Goal: Navigation & Orientation: Find specific page/section

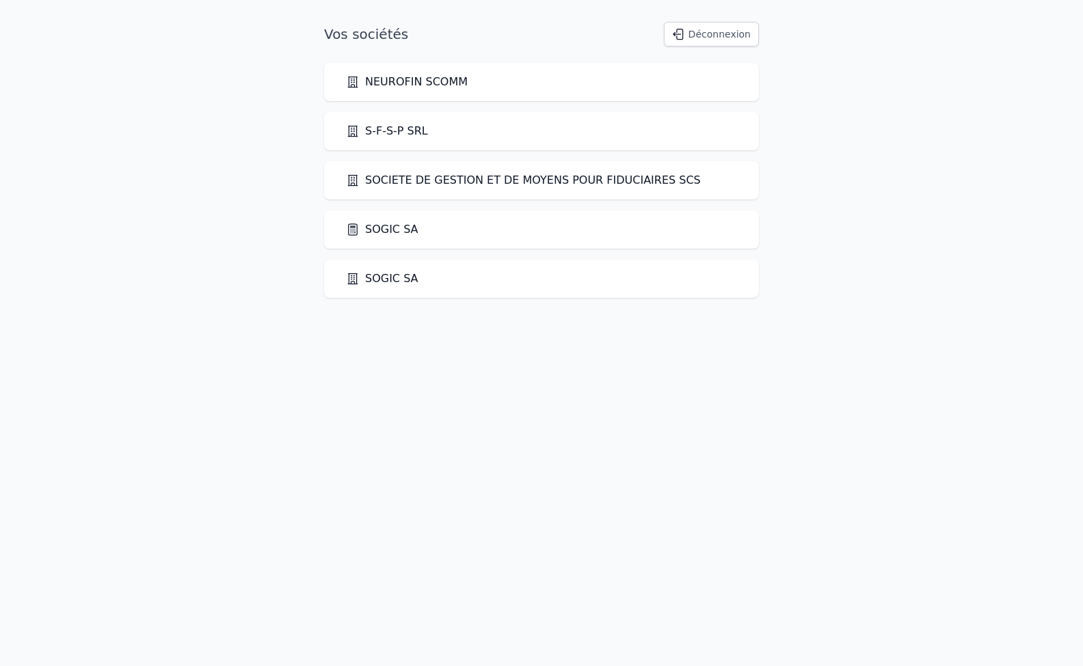
click at [391, 225] on link "SOGIC SA" at bounding box center [382, 229] width 72 height 16
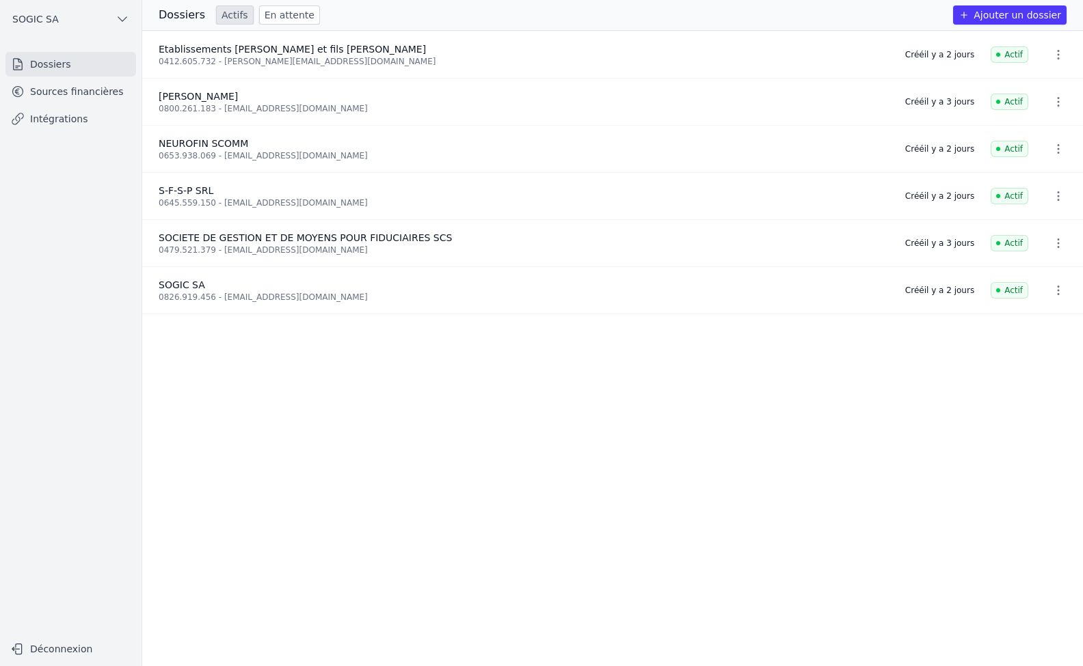
click at [53, 90] on link "Sources financières" at bounding box center [70, 91] width 131 height 25
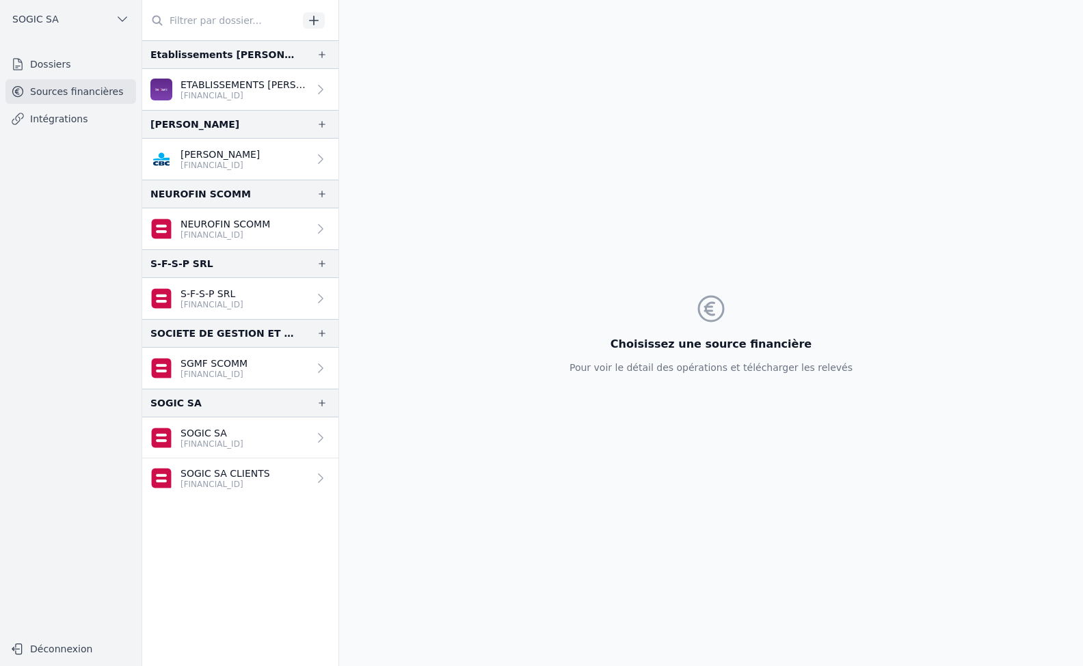
click at [33, 126] on link "Intégrations" at bounding box center [70, 119] width 131 height 25
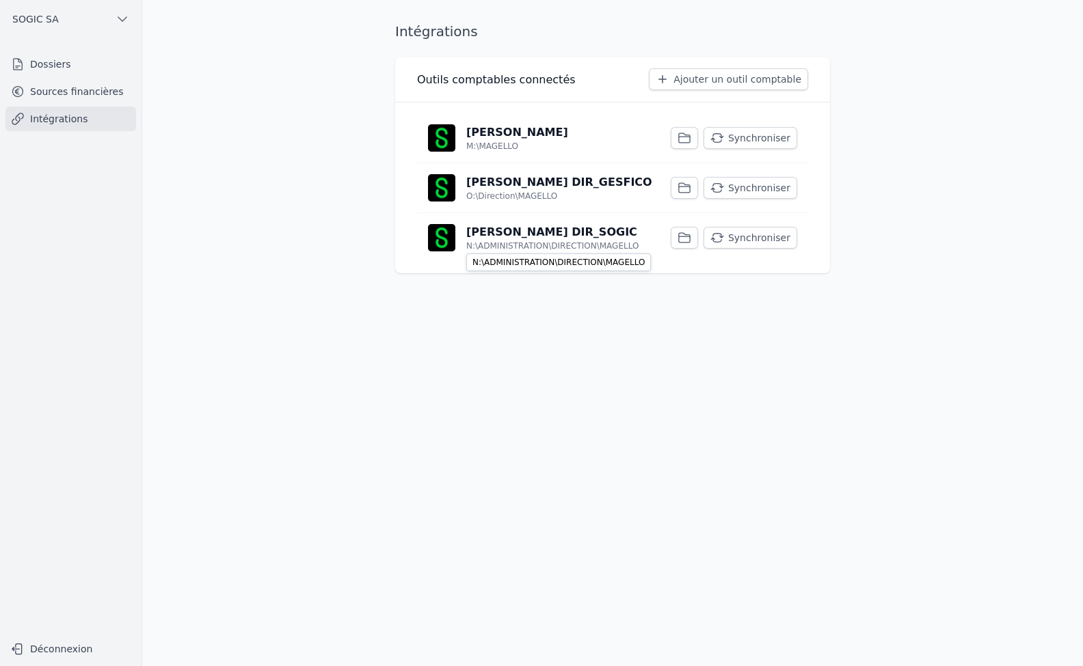
click at [528, 243] on p "N:\ADMINISTRATION\DIRECTION\MAGELLO" at bounding box center [552, 246] width 172 height 11
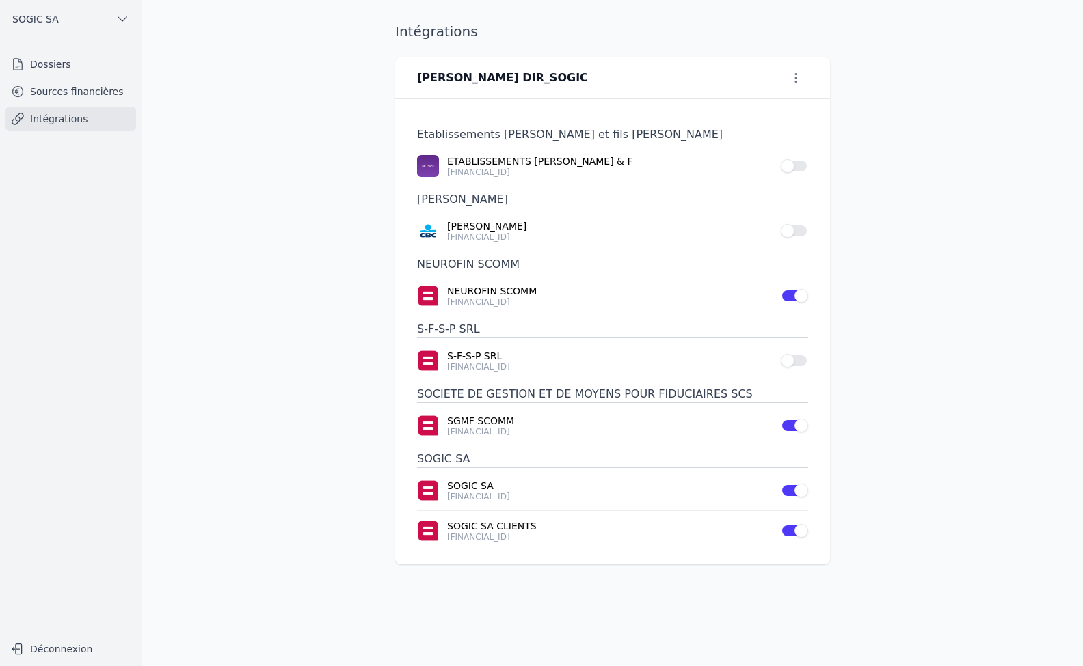
click at [65, 129] on link "Intégrations" at bounding box center [70, 119] width 131 height 25
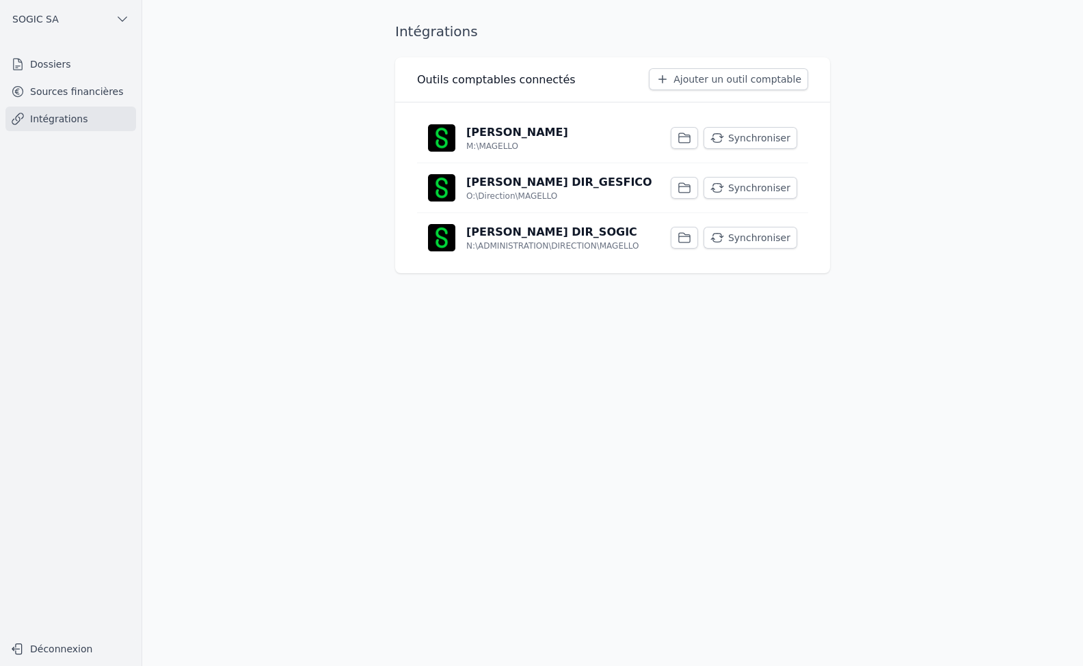
click at [752, 187] on button "Synchroniser" at bounding box center [750, 188] width 94 height 22
click at [762, 234] on button "Synchroniser" at bounding box center [750, 238] width 94 height 22
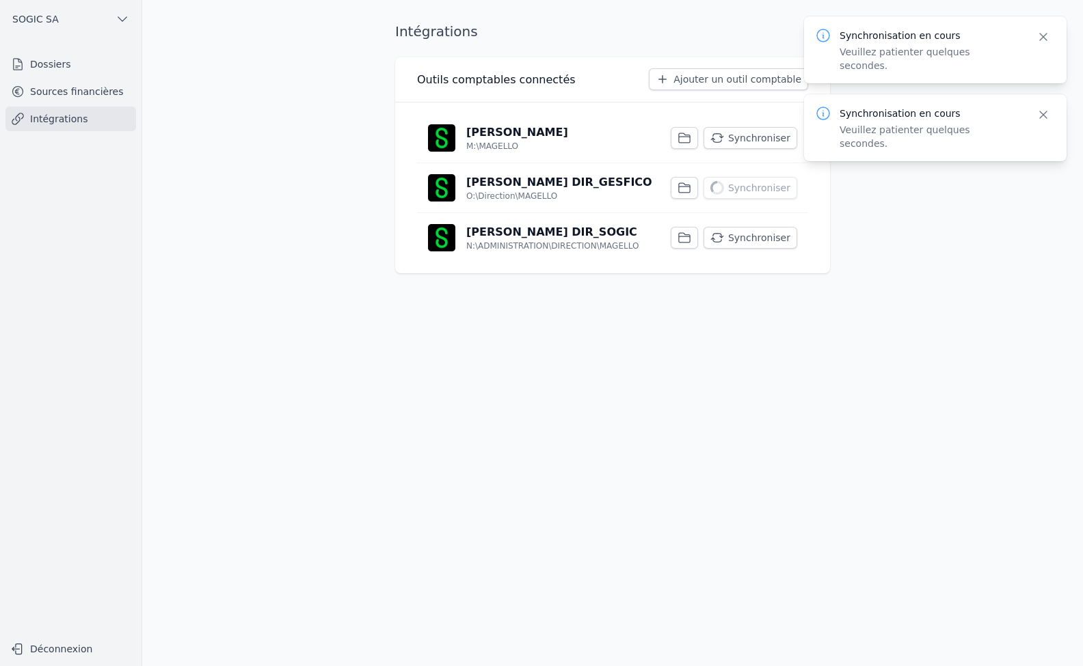
click at [748, 131] on button "Synchroniser" at bounding box center [750, 138] width 94 height 22
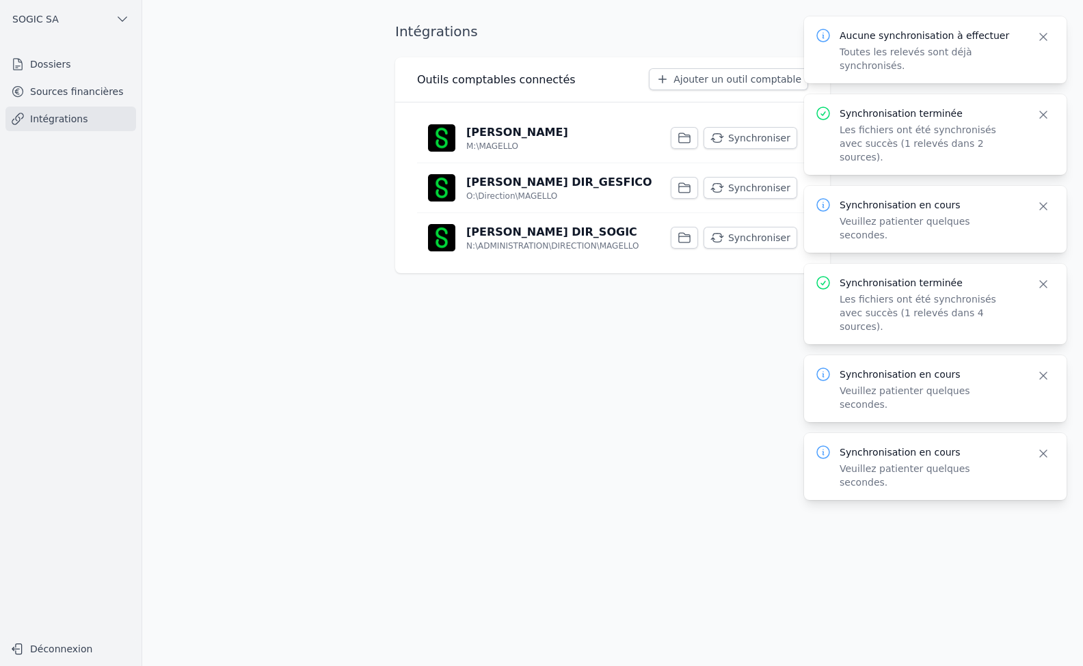
click at [75, 98] on link "Sources financières" at bounding box center [70, 91] width 131 height 25
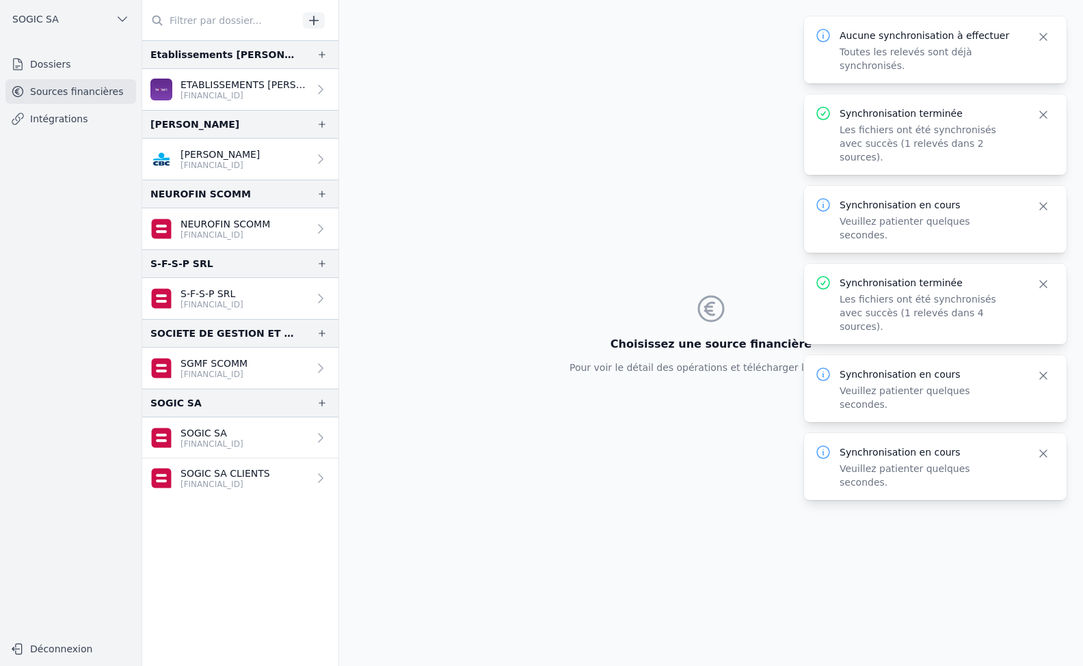
click at [218, 441] on p "[FINANCIAL_ID]" at bounding box center [211, 444] width 63 height 11
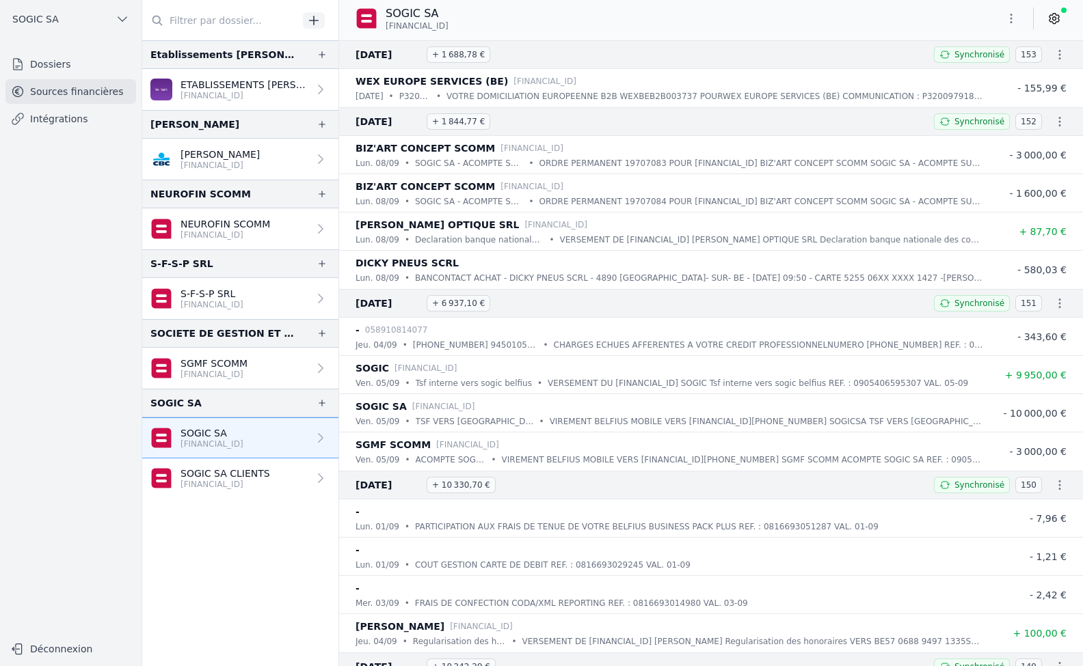
click at [241, 481] on p "[FINANCIAL_ID]" at bounding box center [225, 484] width 90 height 11
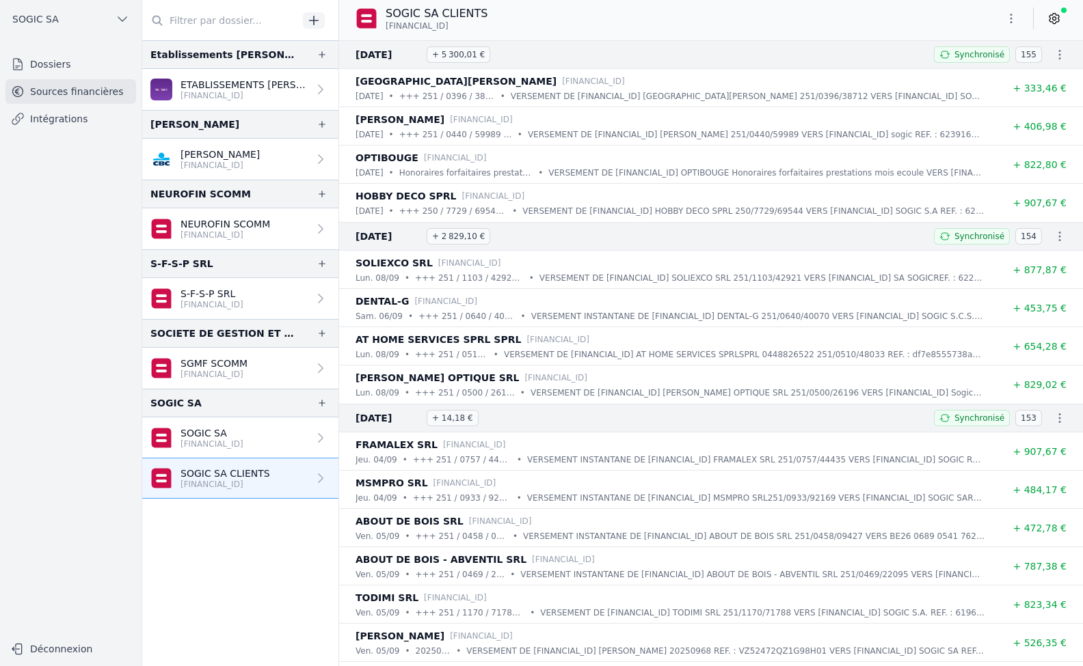
click at [55, 124] on link "Intégrations" at bounding box center [70, 119] width 131 height 25
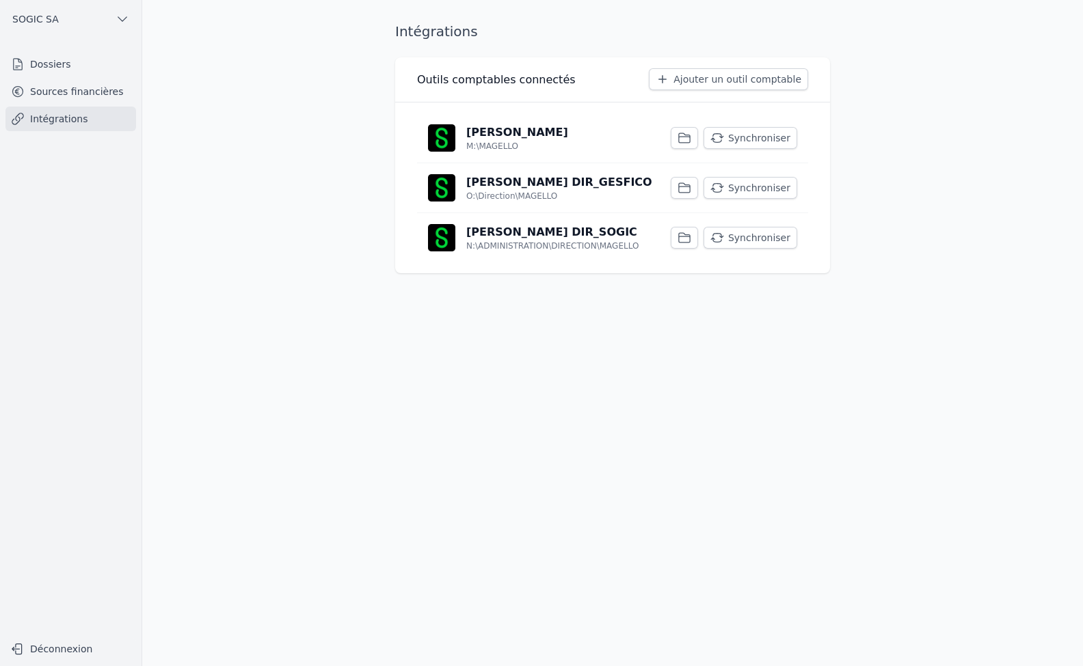
click at [753, 239] on button "Synchroniser" at bounding box center [750, 238] width 94 height 22
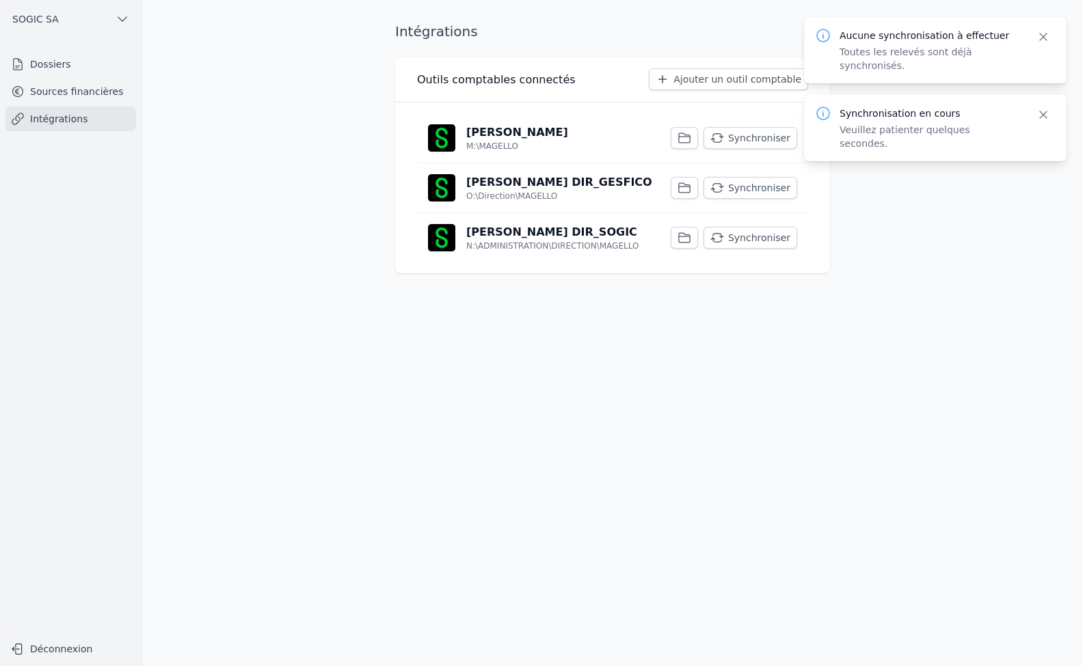
click at [58, 89] on link "Sources financières" at bounding box center [70, 91] width 131 height 25
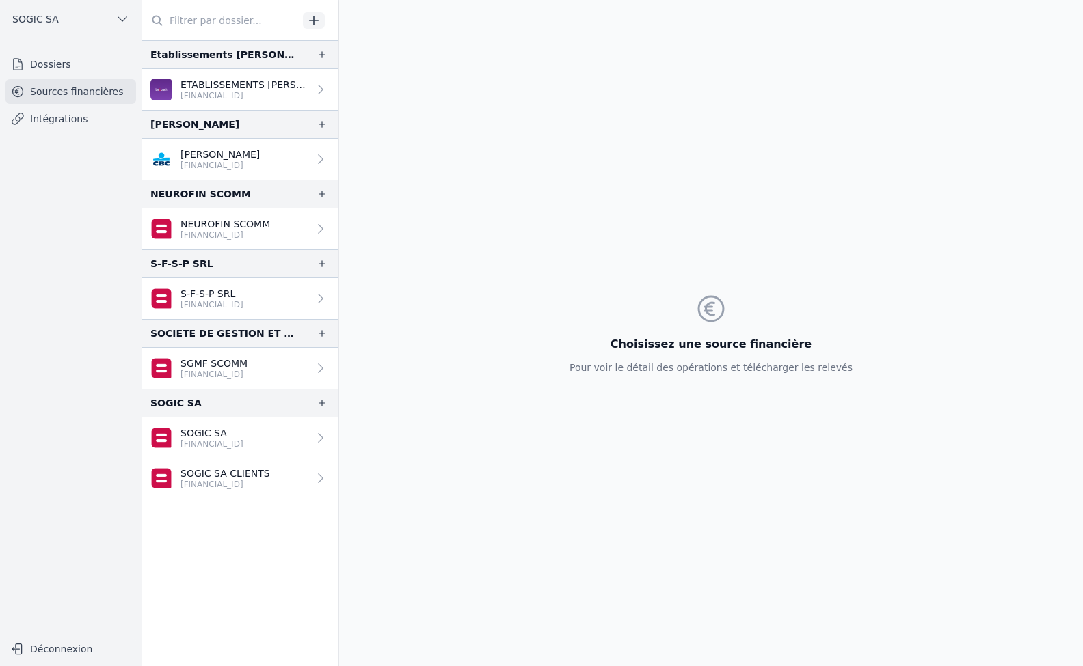
click at [231, 478] on p "SOGIC SA CLIENTS" at bounding box center [225, 474] width 90 height 14
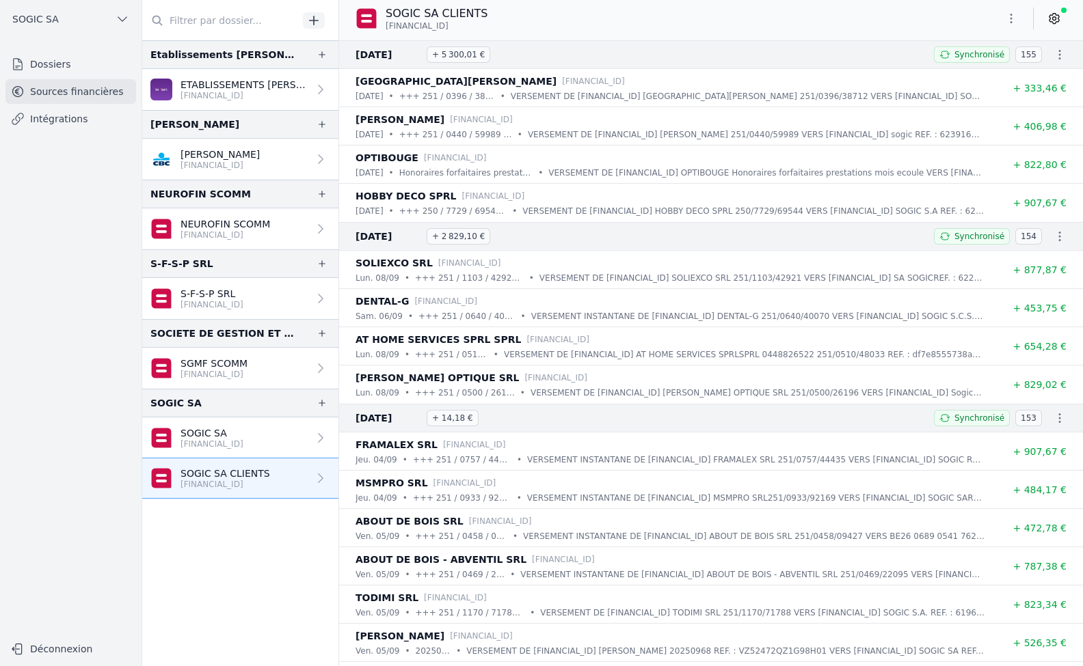
click at [243, 430] on p "SOGIC SA" at bounding box center [211, 434] width 63 height 14
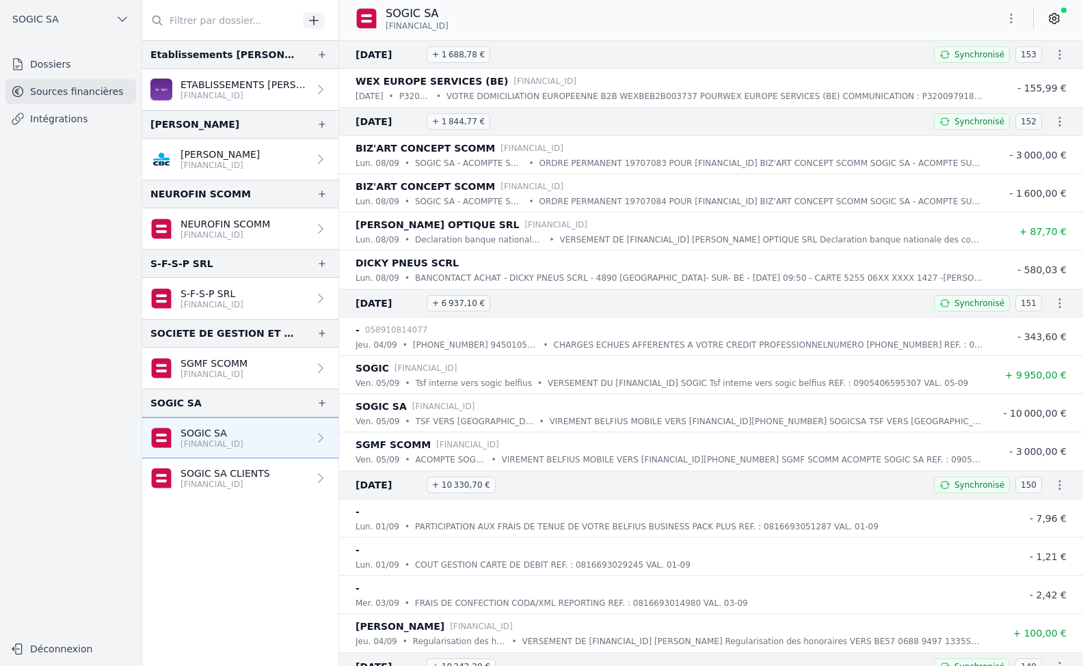
click at [207, 370] on p "[FINANCIAL_ID]" at bounding box center [213, 374] width 67 height 11
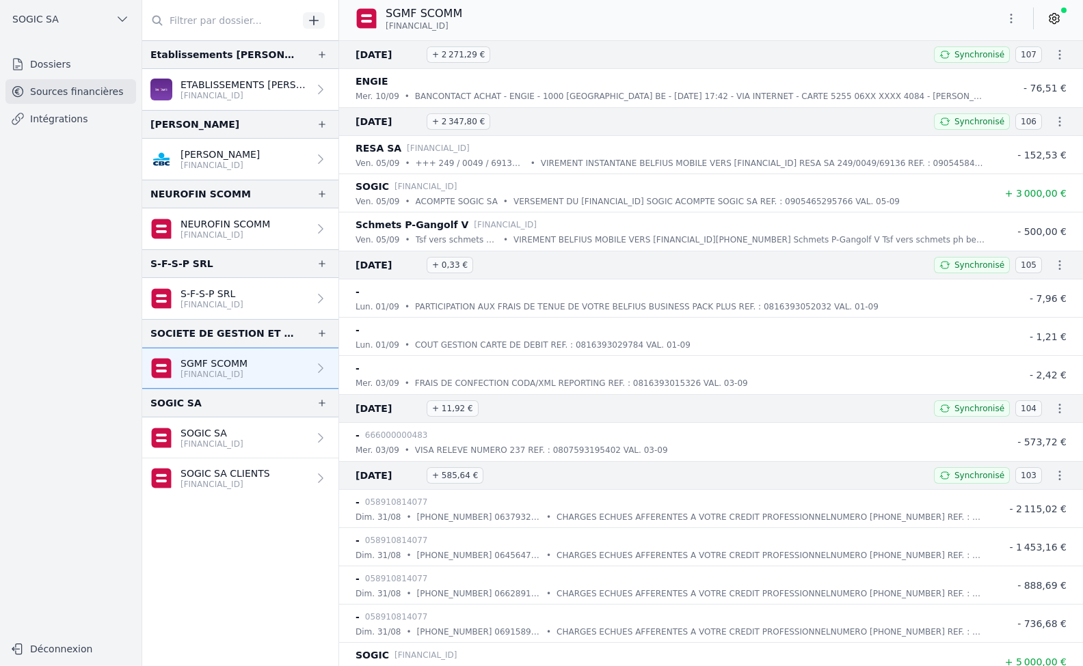
click at [217, 301] on p "[FINANCIAL_ID]" at bounding box center [211, 304] width 63 height 11
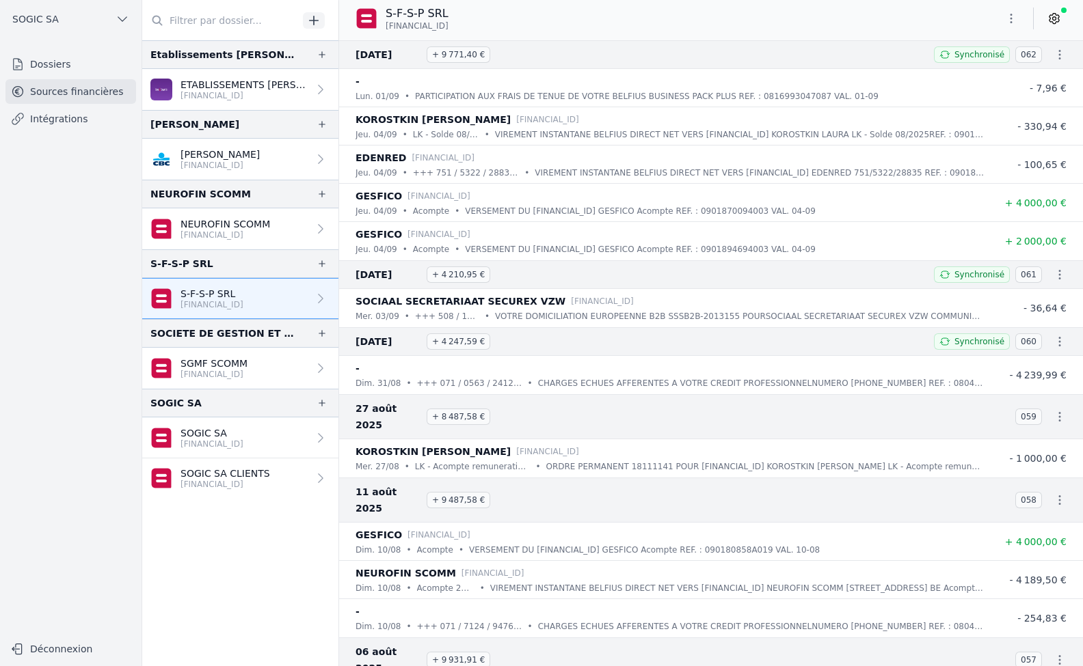
click at [258, 224] on p "NEUROFIN SCOMM" at bounding box center [225, 224] width 90 height 14
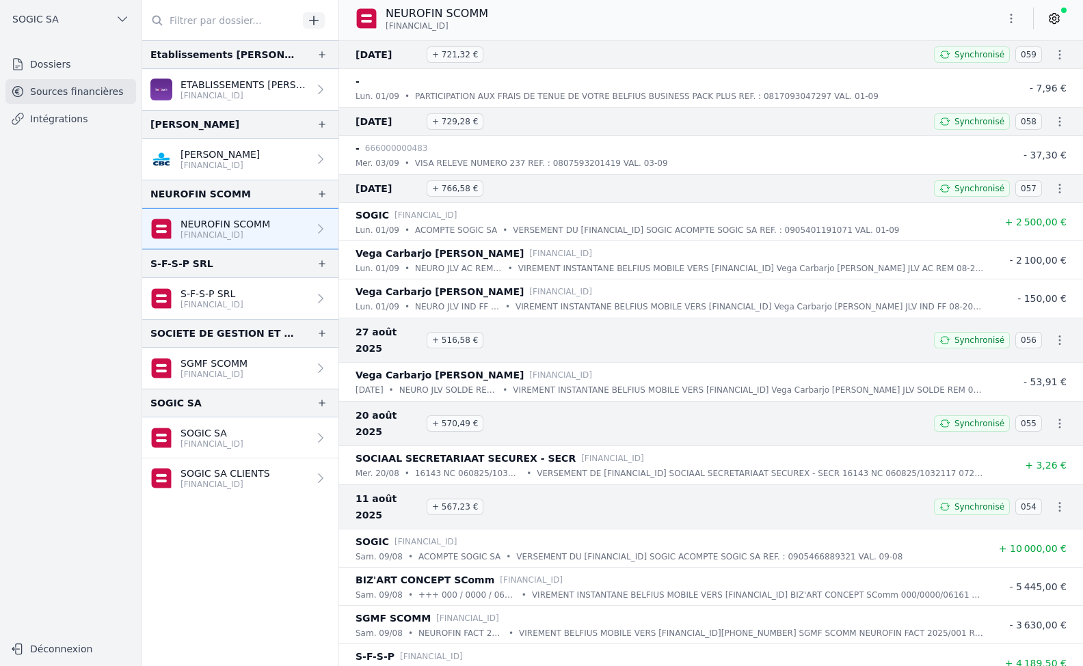
click at [213, 161] on p "[FINANCIAL_ID]" at bounding box center [219, 165] width 79 height 11
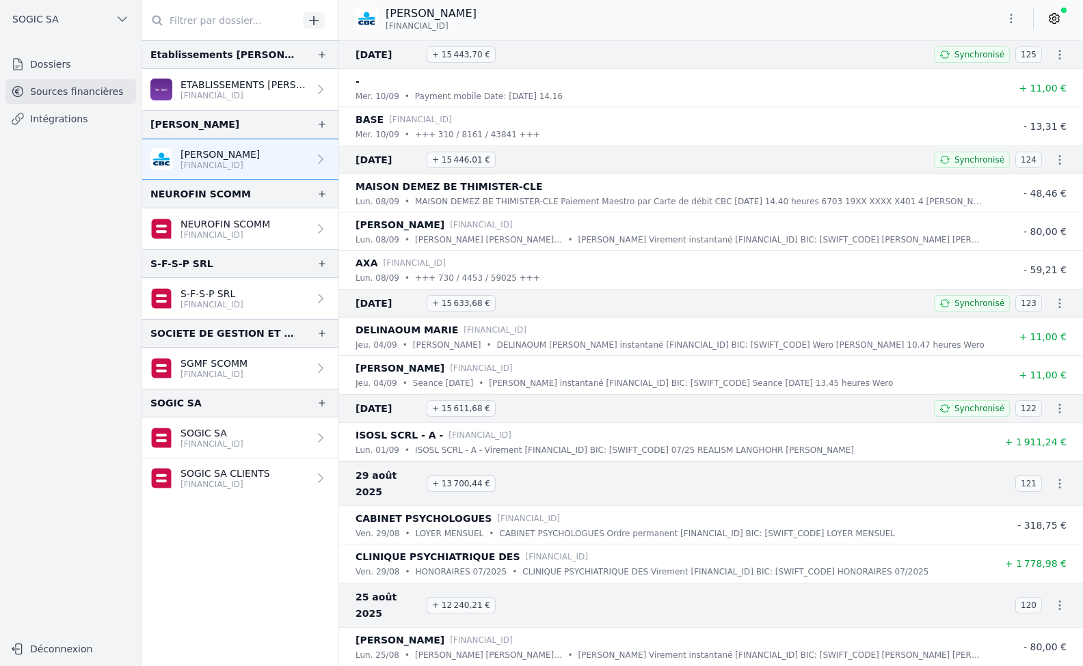
click at [251, 92] on p "[FINANCIAL_ID]" at bounding box center [244, 95] width 128 height 11
